Goal: Information Seeking & Learning: Learn about a topic

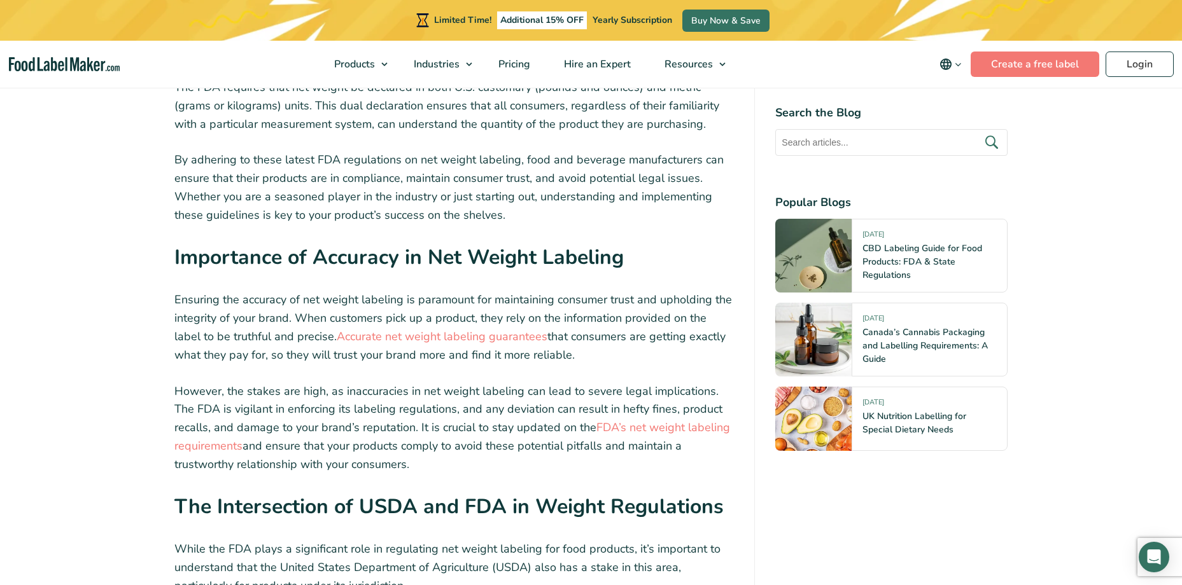
scroll to position [2800, 0]
drag, startPoint x: 466, startPoint y: 309, endPoint x: 466, endPoint y: 320, distance: 11.5
click at [466, 328] on link "Accurate net weight labeling guarantees" at bounding box center [442, 335] width 211 height 15
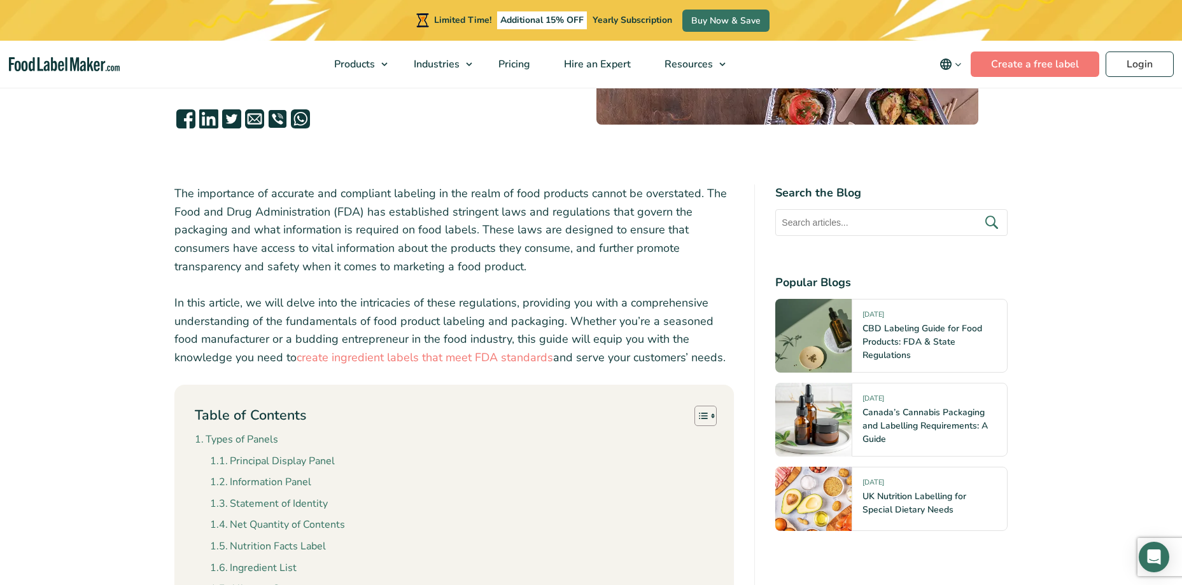
scroll to position [64, 0]
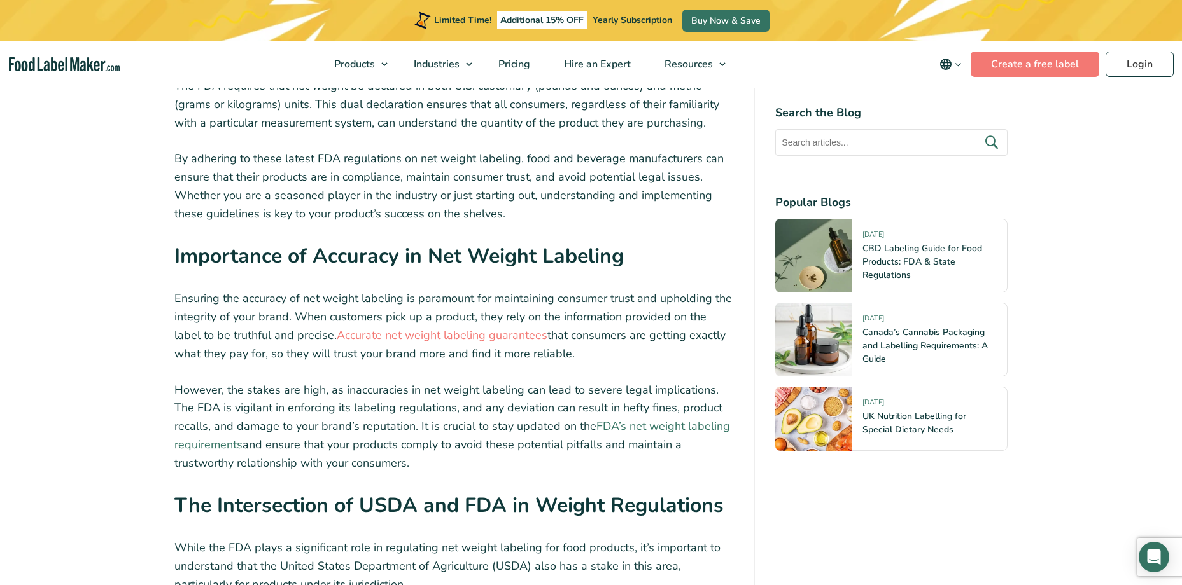
click at [654, 419] on link "FDA’s net weight labeling requirements" at bounding box center [451, 436] width 555 height 34
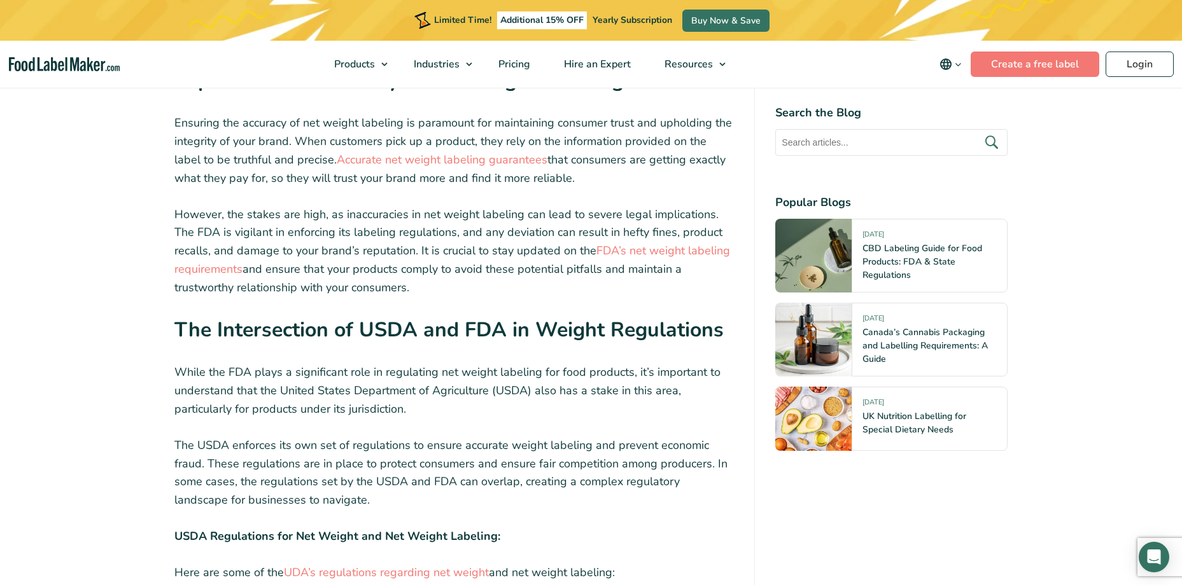
scroll to position [2736, 0]
